Goal: Information Seeking & Learning: Understand process/instructions

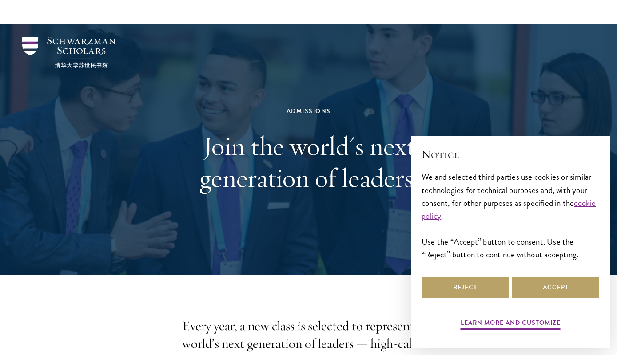
scroll to position [241, 0]
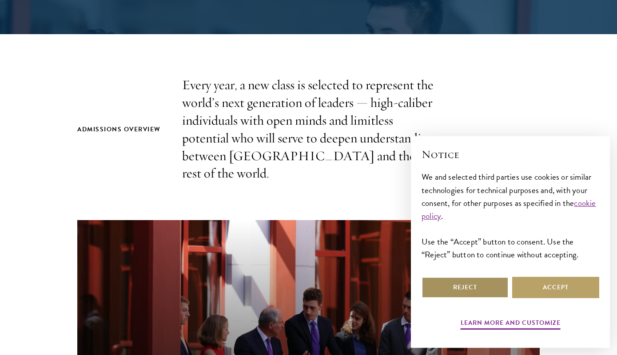
click at [475, 284] on button "Reject" at bounding box center [464, 287] width 87 height 21
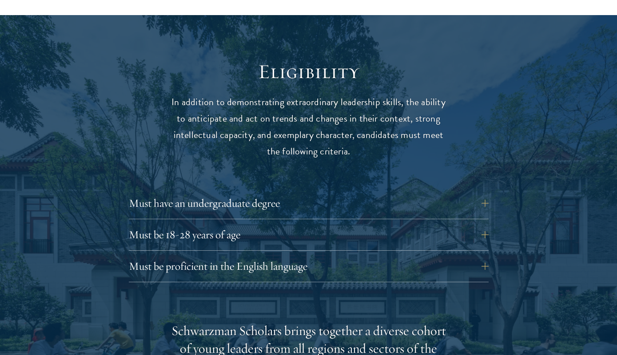
scroll to position [1122, 0]
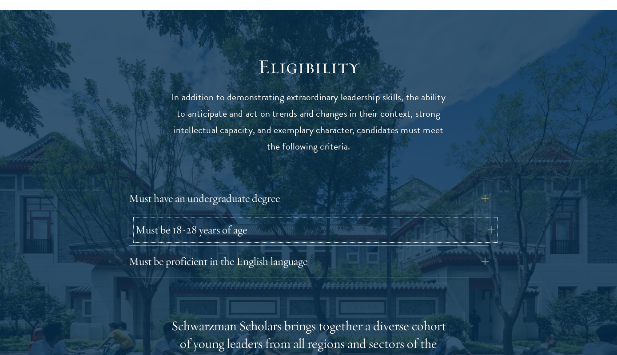
click at [365, 219] on button "Must be 18-28 years of age" at bounding box center [315, 229] width 360 height 21
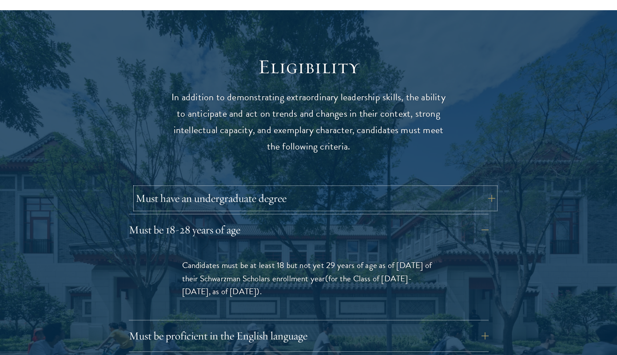
click at [370, 188] on button "Must have an undergraduate degree" at bounding box center [315, 198] width 360 height 21
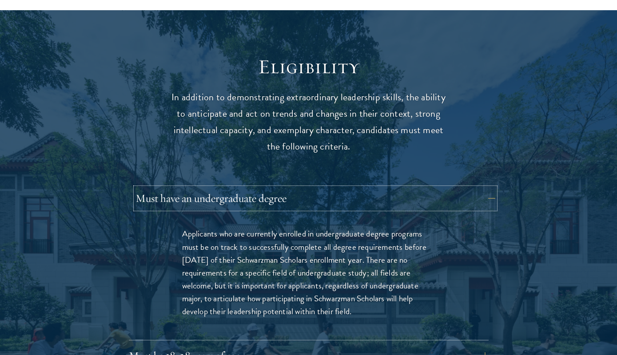
click at [386, 188] on button "Must have an undergraduate degree" at bounding box center [315, 198] width 360 height 21
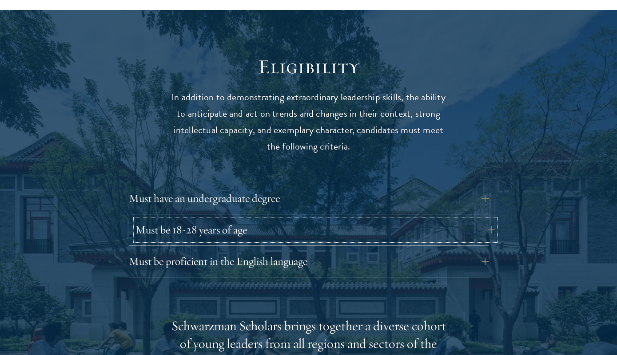
click at [372, 219] on button "Must be 18-28 years of age" at bounding box center [315, 229] width 360 height 21
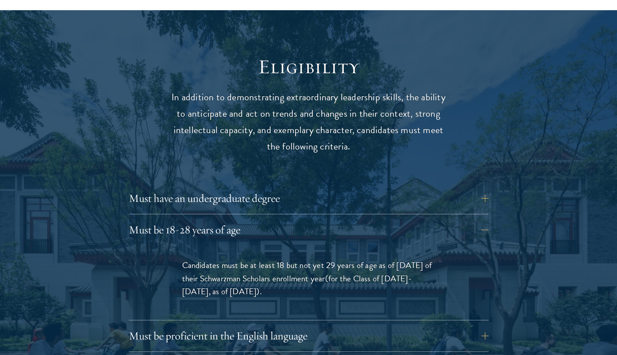
click at [374, 224] on div "Must be 18-28 years of age Candidates must be at least 18 but not yet 29 years …" at bounding box center [309, 269] width 360 height 101
click at [389, 219] on button "Must be 18-28 years of age" at bounding box center [315, 229] width 360 height 21
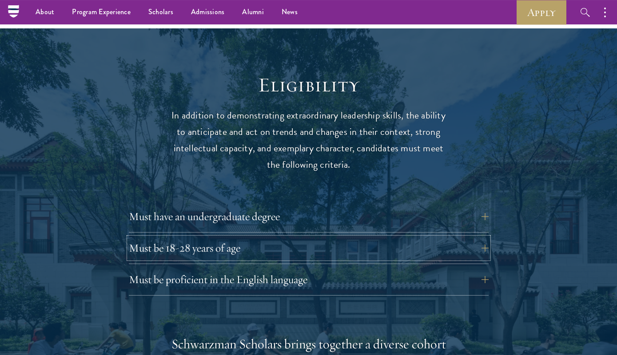
scroll to position [1104, 0]
click at [342, 243] on div "Must be 18-28 years of age Candidates must be at least 18 but not yet 29 years …" at bounding box center [309, 251] width 360 height 27
click at [358, 238] on button "Must be 18-28 years of age" at bounding box center [315, 248] width 360 height 21
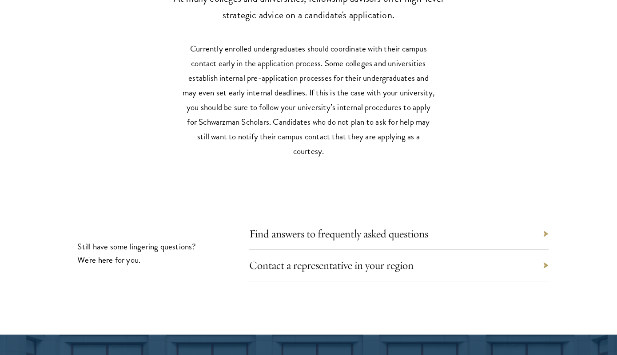
scroll to position [4195, 0]
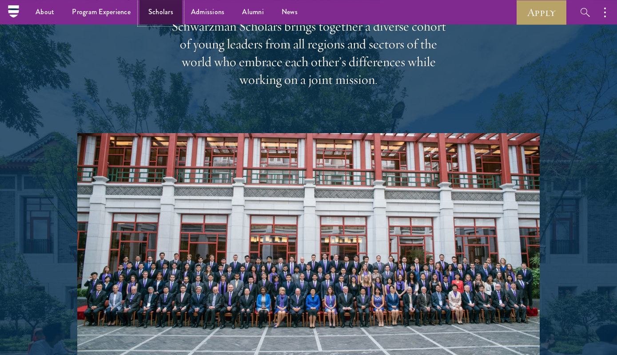
click at [154, 12] on link "Scholars" at bounding box center [160, 12] width 43 height 24
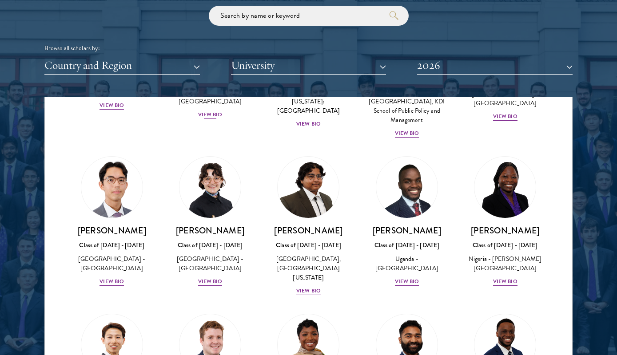
scroll to position [153, 0]
click at [132, 169] on img at bounding box center [111, 187] width 67 height 67
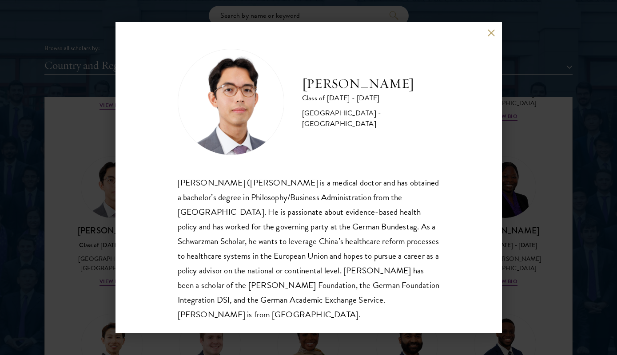
scroll to position [1, 0]
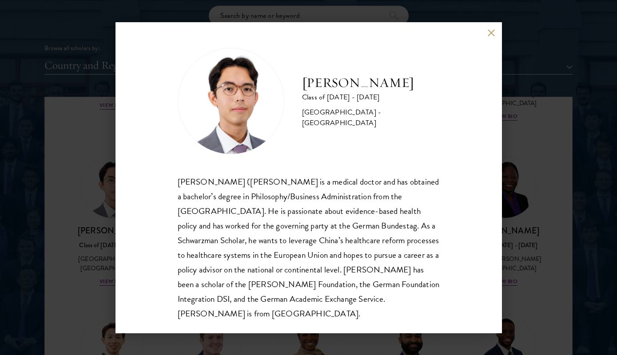
click at [67, 212] on div "[PERSON_NAME] Class of [DATE] - [DATE] [GEOGRAPHIC_DATA] - [GEOGRAPHIC_DATA] [P…" at bounding box center [308, 177] width 617 height 355
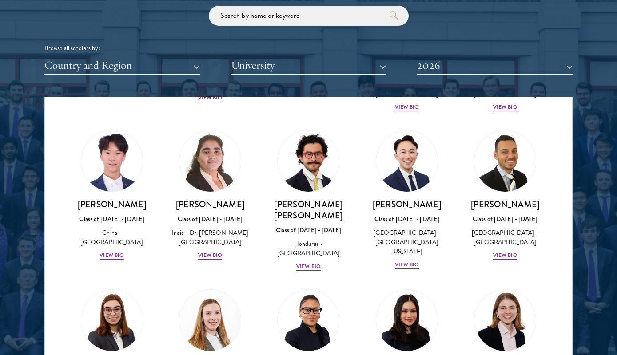
scroll to position [1923, 0]
click at [122, 287] on img at bounding box center [111, 320] width 67 height 67
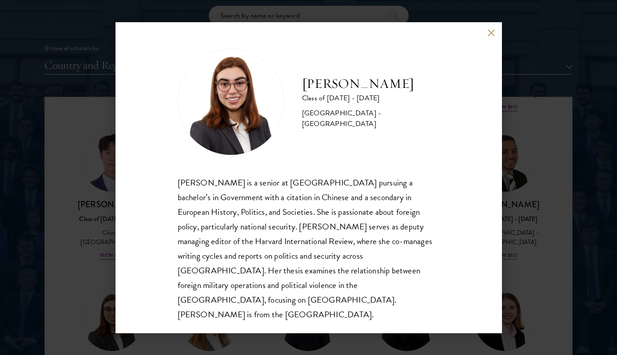
scroll to position [1100, 0]
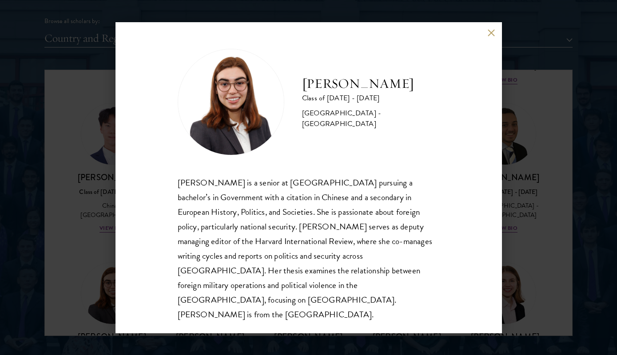
click at [99, 219] on div "[PERSON_NAME] Class of [DATE] - [DATE] [GEOGRAPHIC_DATA] - [GEOGRAPHIC_DATA] [P…" at bounding box center [308, 177] width 617 height 355
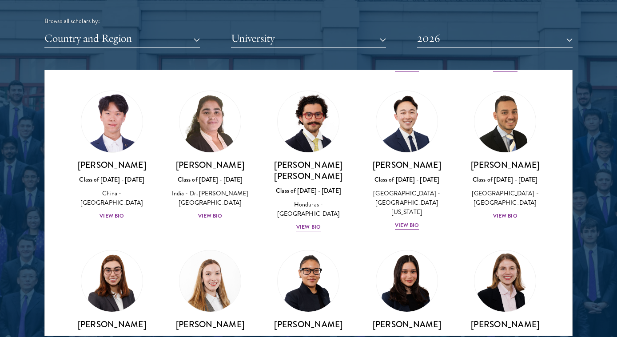
scroll to position [2255, 0]
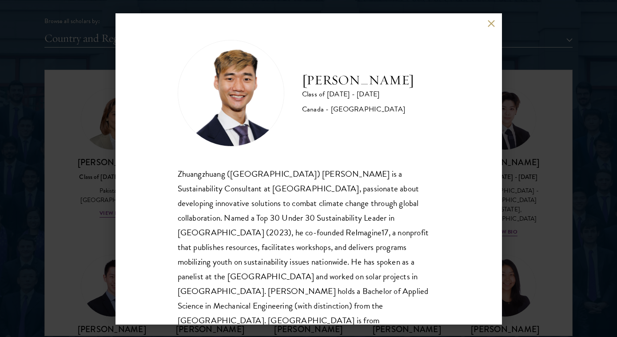
click at [75, 219] on div "[PERSON_NAME] Class of [DATE] - [DATE] [GEOGRAPHIC_DATA] - [GEOGRAPHIC_DATA] Zh…" at bounding box center [308, 168] width 617 height 337
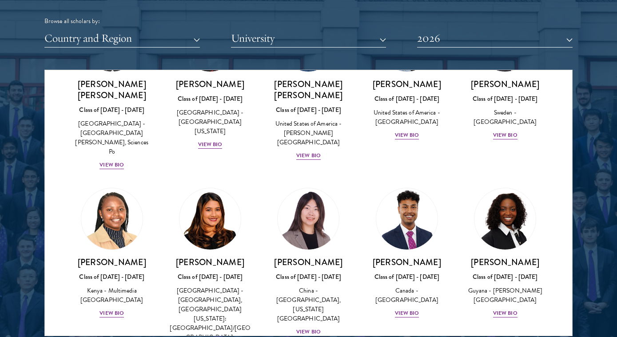
scroll to position [972, 0]
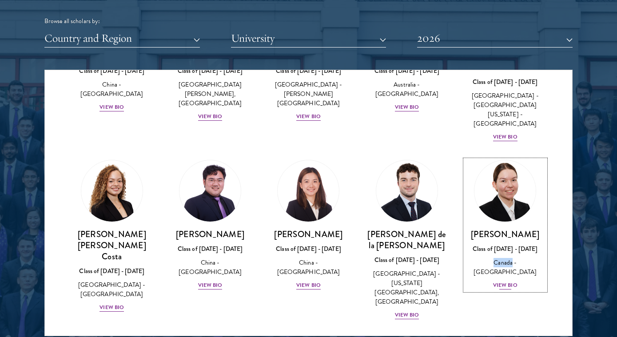
click at [539, 160] on link "[PERSON_NAME] Class of [DATE] - [DATE] [GEOGRAPHIC_DATA] - [GEOGRAPHIC_DATA] Vi…" at bounding box center [505, 225] width 80 height 131
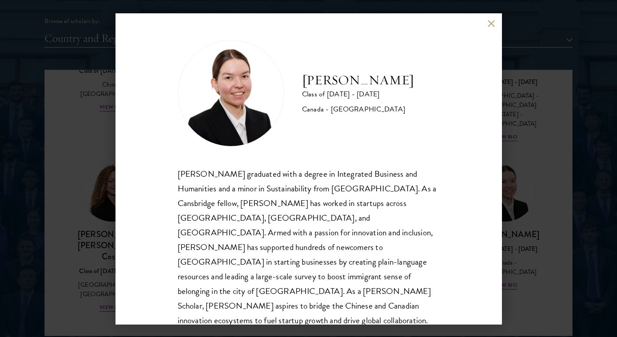
scroll to position [1, 0]
click at [520, 193] on div "[PERSON_NAME] Class of [DATE] - [DATE] [GEOGRAPHIC_DATA] - [GEOGRAPHIC_DATA] [P…" at bounding box center [308, 168] width 617 height 337
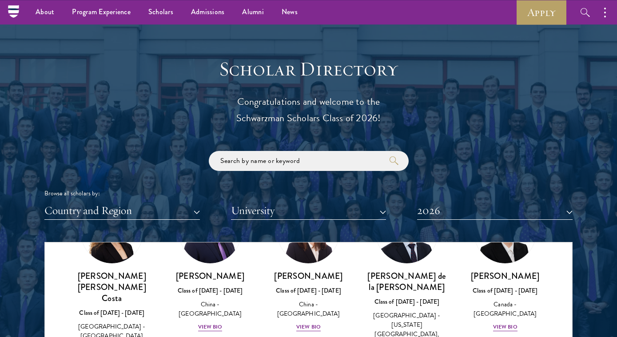
scroll to position [1106, 0]
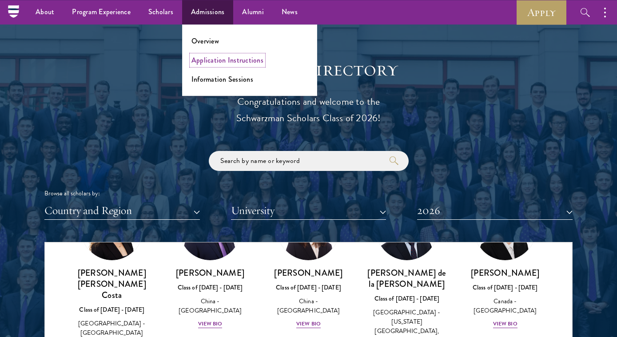
click at [216, 64] on link "Application Instructions" at bounding box center [227, 60] width 72 height 10
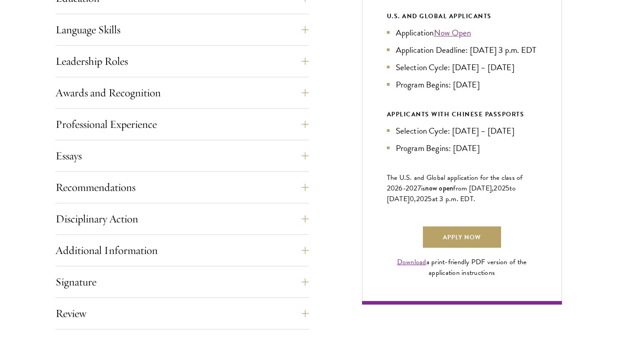
scroll to position [493, 0]
click at [306, 210] on button "Disciplinary Action" at bounding box center [188, 218] width 253 height 21
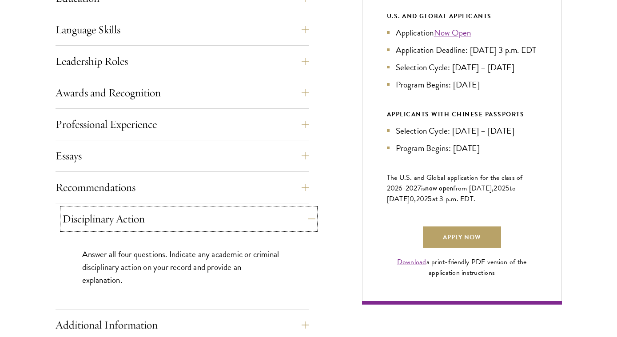
click at [306, 210] on button "Disciplinary Action" at bounding box center [188, 218] width 253 height 21
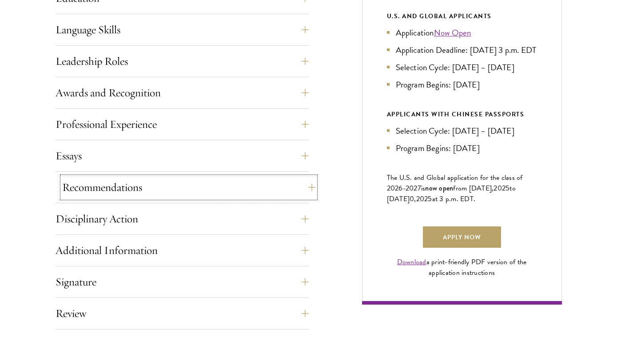
click at [302, 186] on button "Recommendations" at bounding box center [188, 187] width 253 height 21
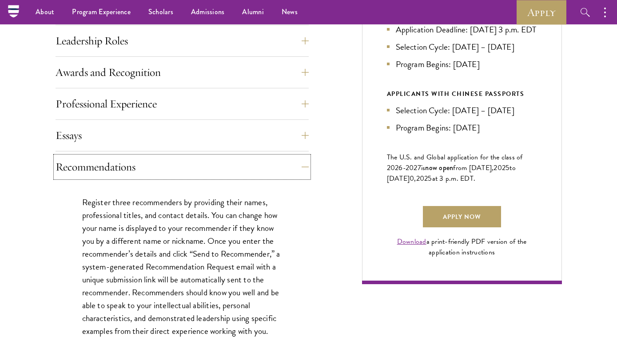
scroll to position [513, 0]
click at [305, 171] on button "Recommendations" at bounding box center [188, 166] width 253 height 21
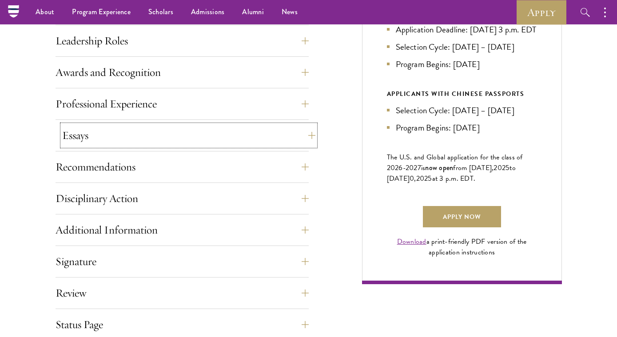
click at [297, 141] on button "Essays" at bounding box center [188, 135] width 253 height 21
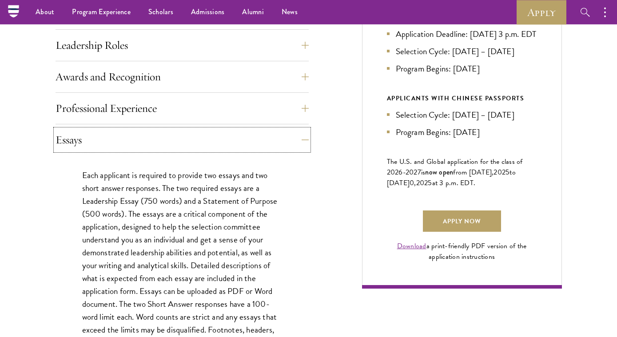
scroll to position [457, 0]
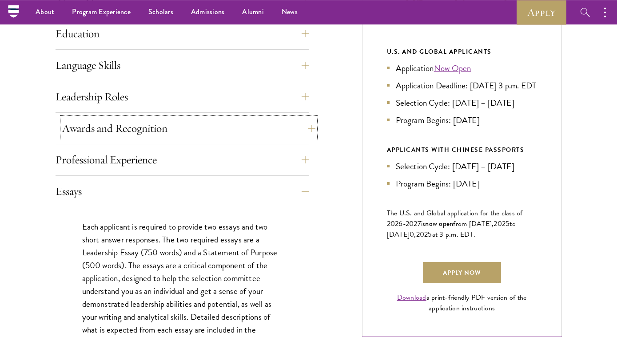
click at [292, 132] on button "Awards and Recognition" at bounding box center [188, 128] width 253 height 21
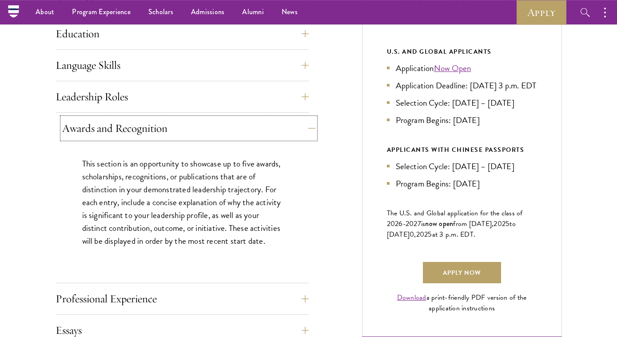
click at [292, 132] on button "Awards and Recognition" at bounding box center [188, 128] width 253 height 21
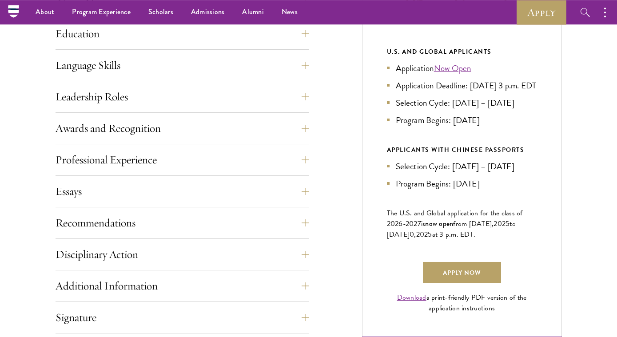
click at [289, 84] on div "Application Home Page The online application form must be completed in English.…" at bounding box center [182, 179] width 253 height 500
click at [296, 92] on button "Leadership Roles" at bounding box center [188, 96] width 253 height 21
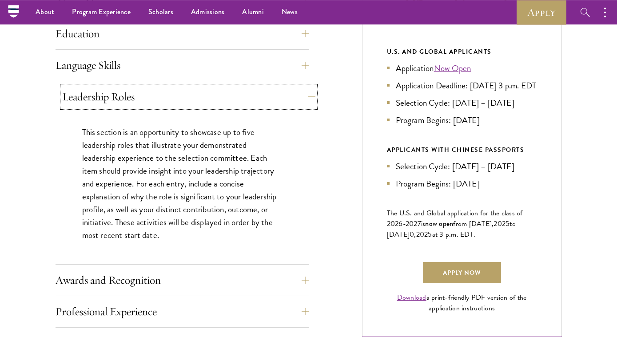
click at [296, 92] on button "Leadership Roles" at bounding box center [188, 96] width 253 height 21
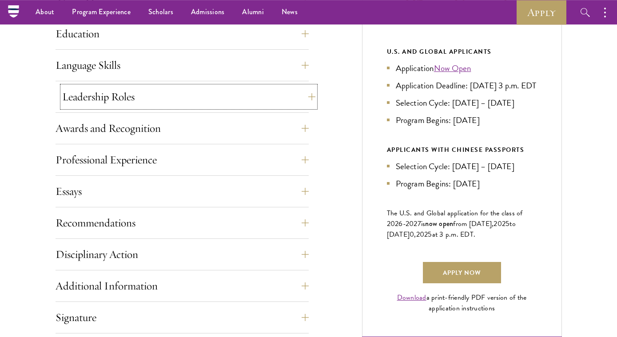
click at [301, 99] on button "Leadership Roles" at bounding box center [188, 96] width 253 height 21
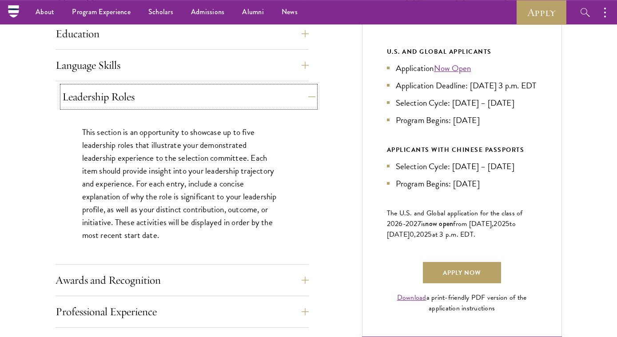
click at [301, 99] on button "Leadership Roles" at bounding box center [188, 96] width 253 height 21
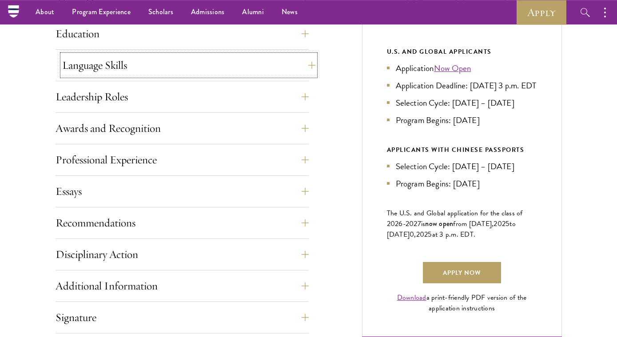
click at [296, 65] on button "Language Skills" at bounding box center [188, 65] width 253 height 21
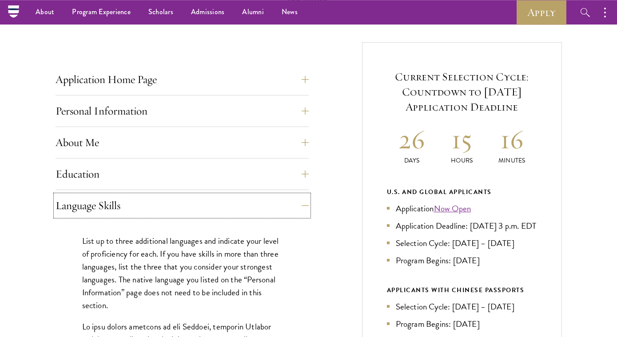
scroll to position [308, 0]
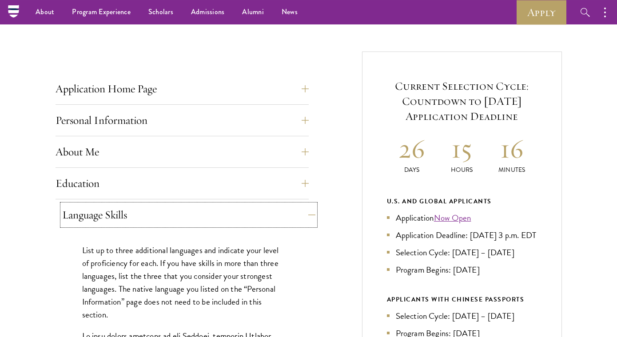
click at [278, 225] on button "Language Skills" at bounding box center [188, 214] width 253 height 21
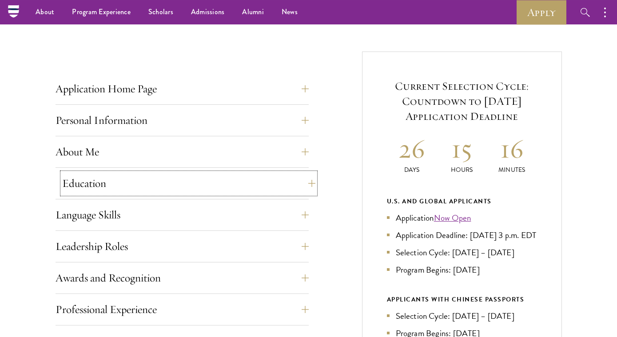
click at [294, 176] on button "Education" at bounding box center [188, 183] width 253 height 21
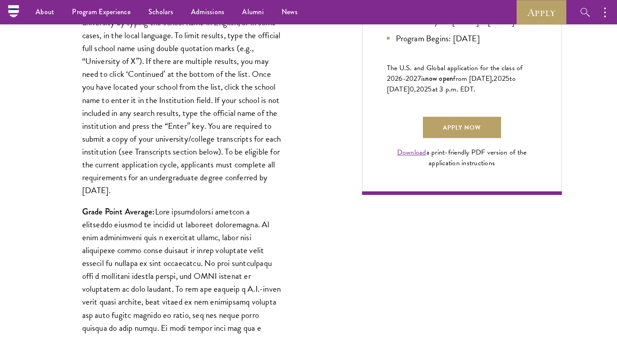
scroll to position [434, 0]
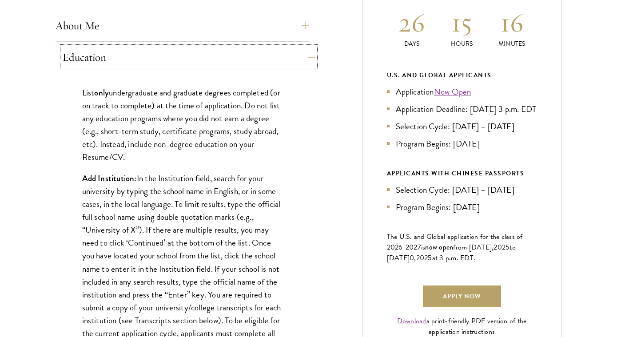
click at [304, 50] on button "Education" at bounding box center [188, 57] width 253 height 21
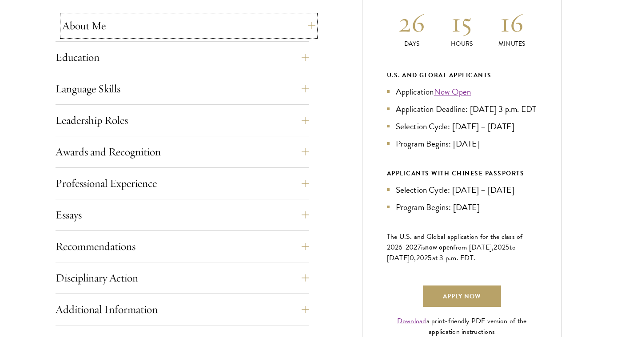
click at [296, 20] on button "About Me" at bounding box center [188, 25] width 253 height 21
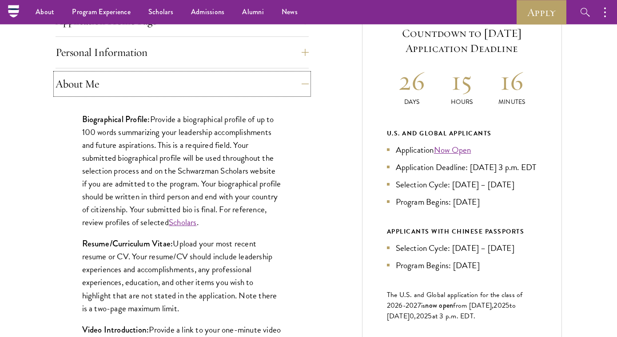
scroll to position [340, 0]
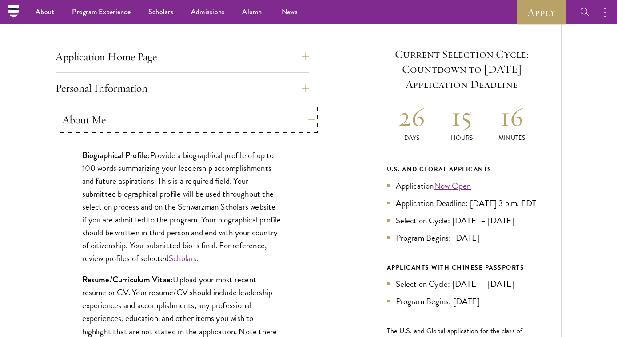
click at [300, 119] on button "About Me" at bounding box center [188, 119] width 253 height 21
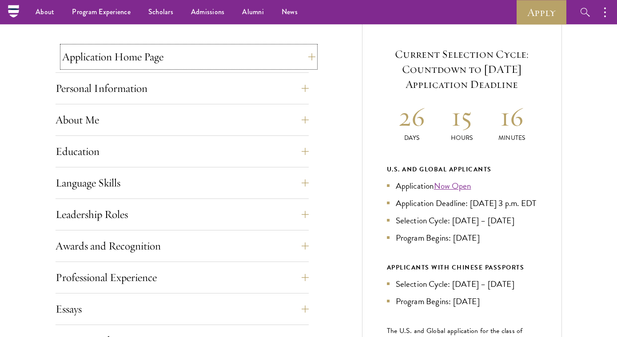
click at [294, 62] on button "Application Home Page" at bounding box center [188, 56] width 253 height 21
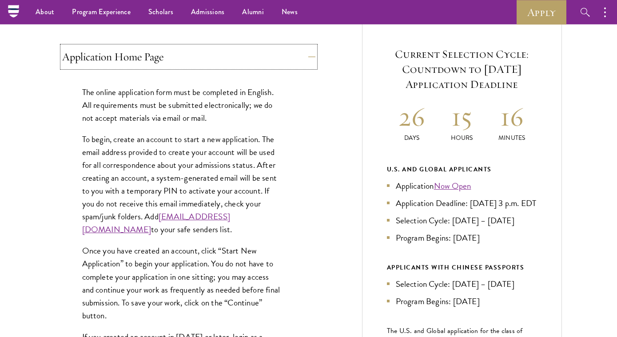
click at [275, 60] on button "Application Home Page" at bounding box center [188, 56] width 253 height 21
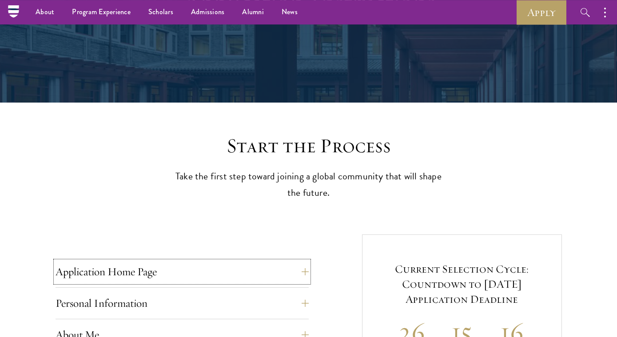
scroll to position [0, 0]
